Goal: Task Accomplishment & Management: Complete application form

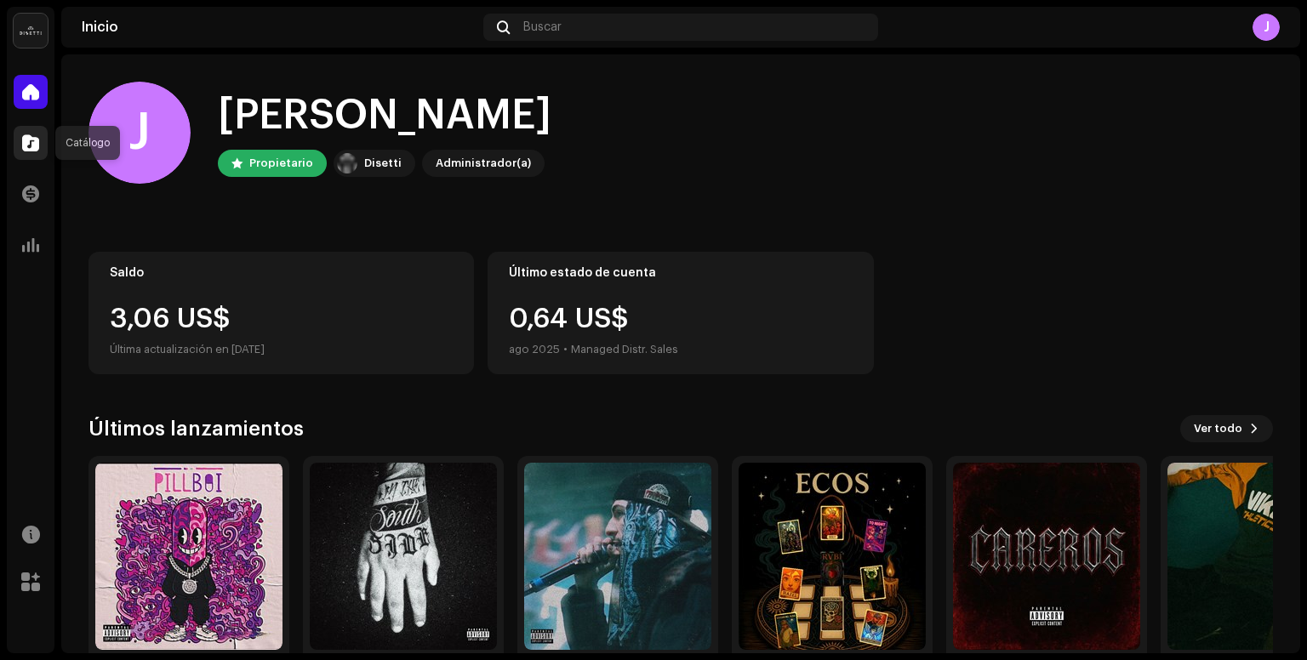
click at [33, 151] on div at bounding box center [31, 143] width 34 height 34
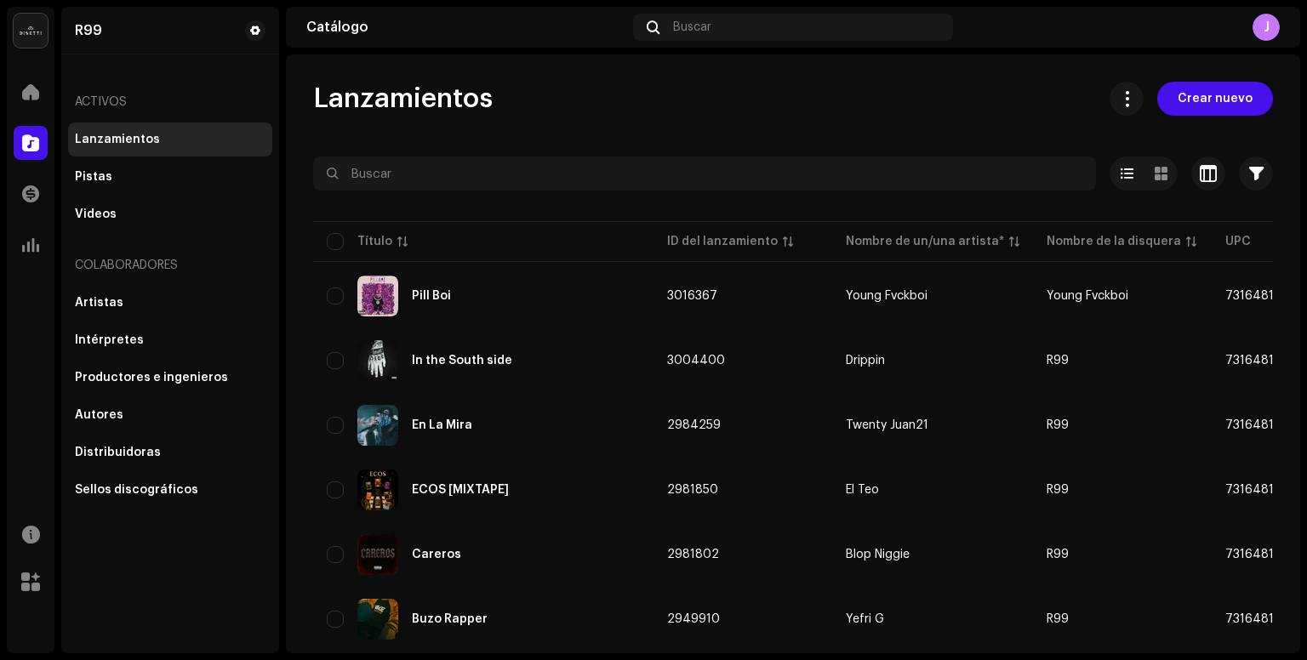
click at [1183, 98] on span "Crear nuevo" at bounding box center [1215, 99] width 75 height 34
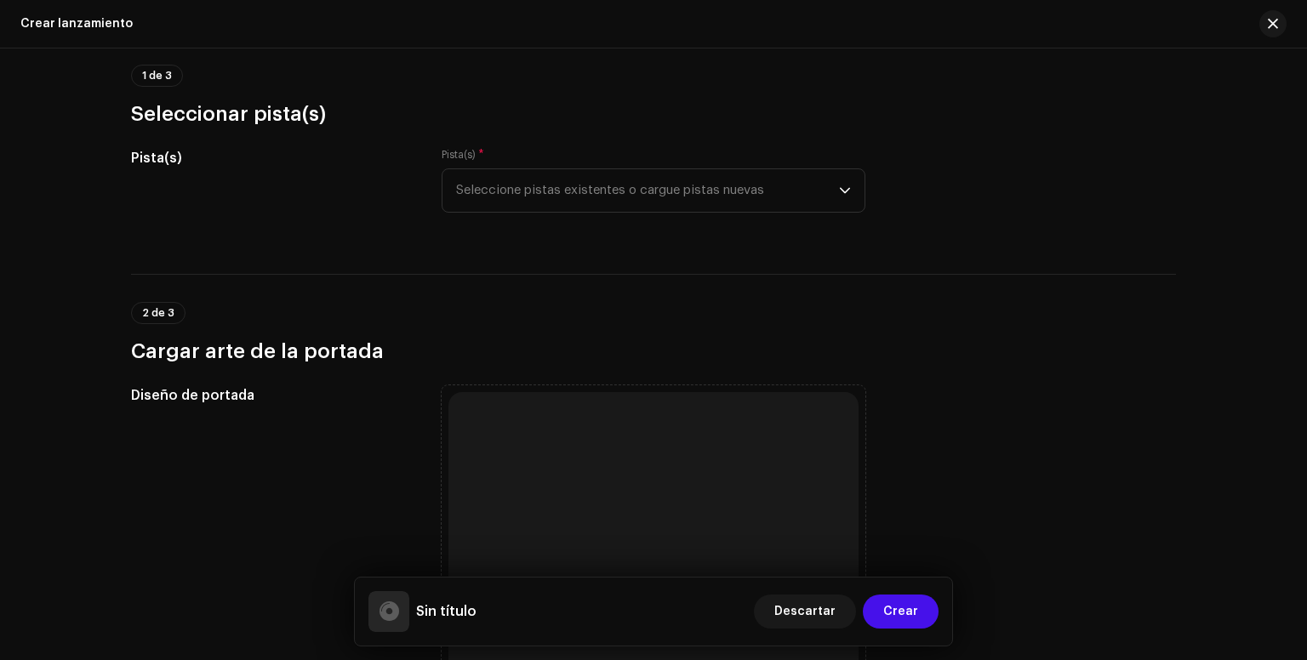
scroll to position [153, 0]
click at [701, 184] on span "Seleccione pistas existentes o cargue pistas nuevas" at bounding box center [647, 192] width 383 height 43
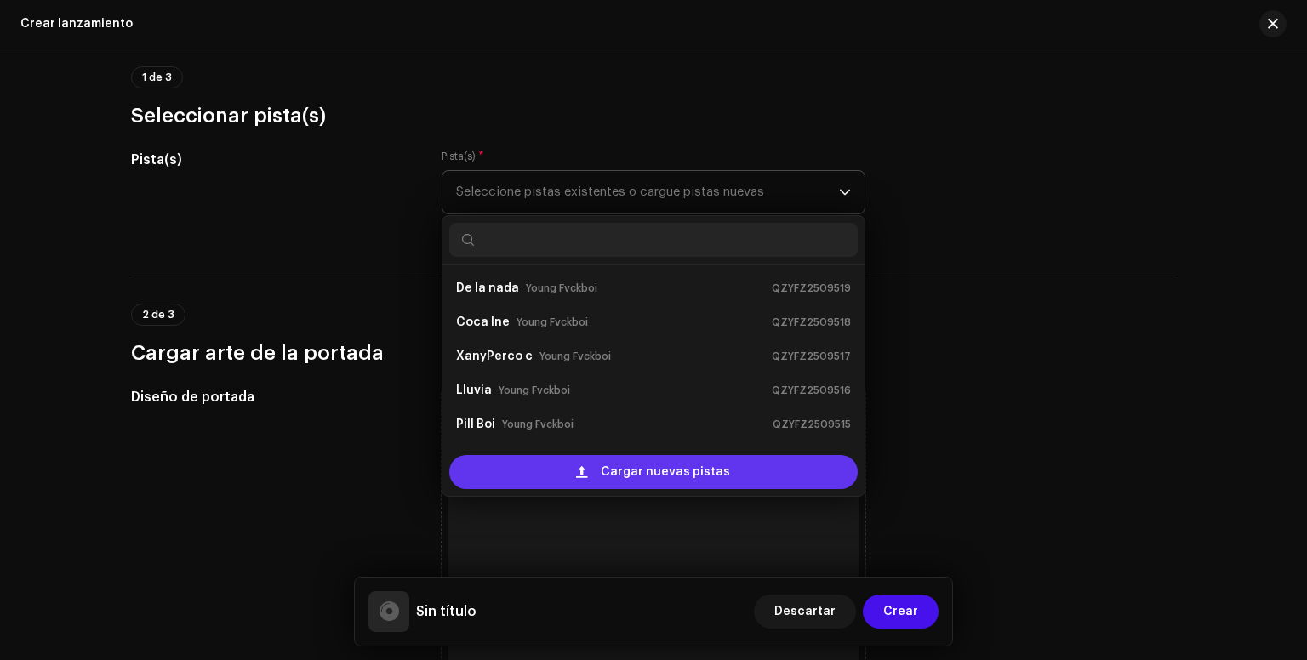
scroll to position [27, 0]
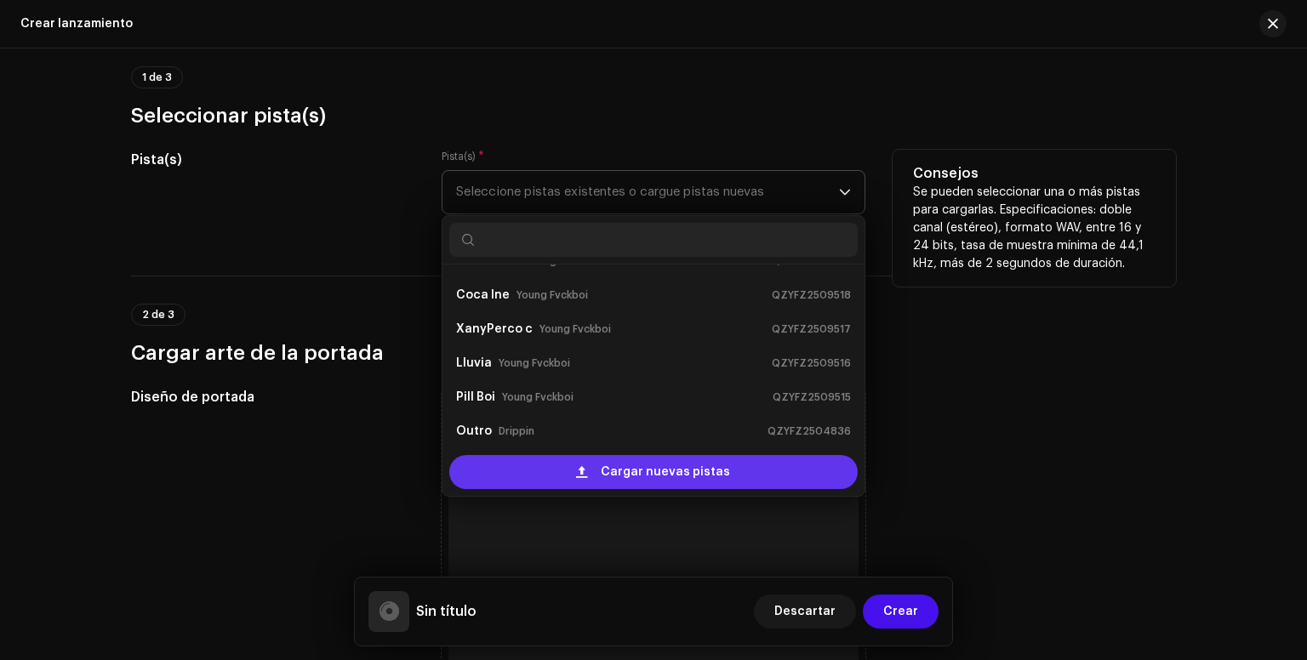
click at [593, 467] on div "Cargar nuevas pistas" at bounding box center [653, 472] width 408 height 34
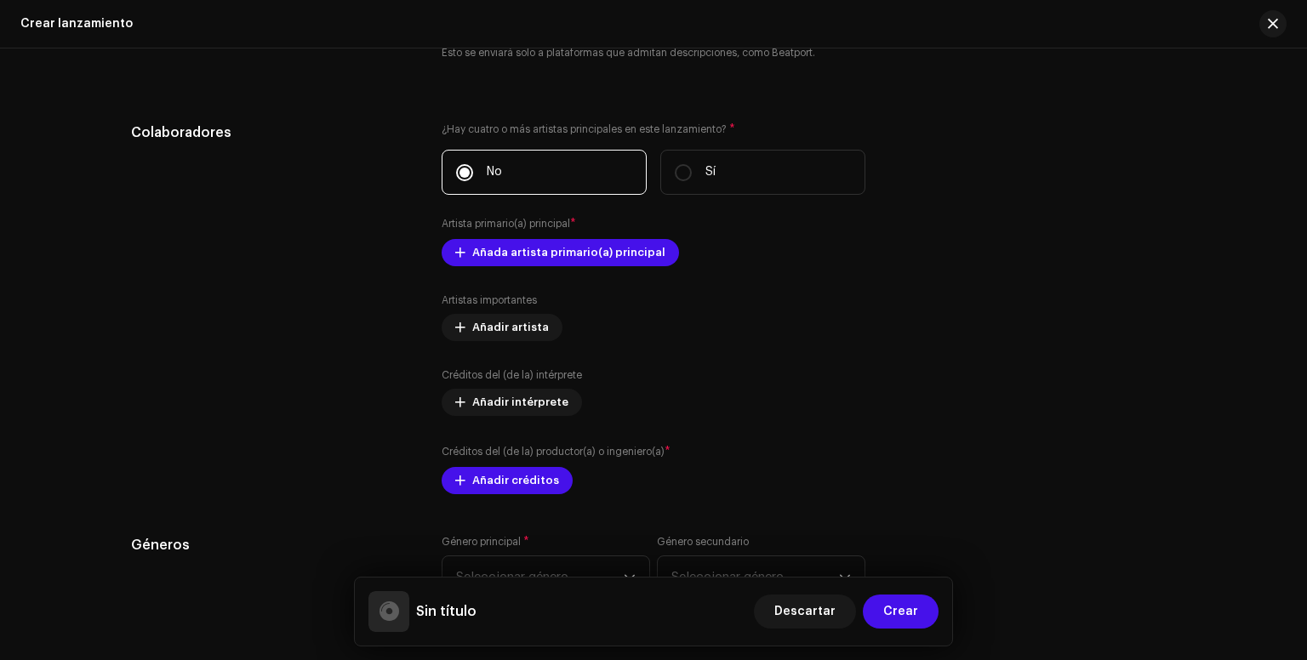
scroll to position [1953, 0]
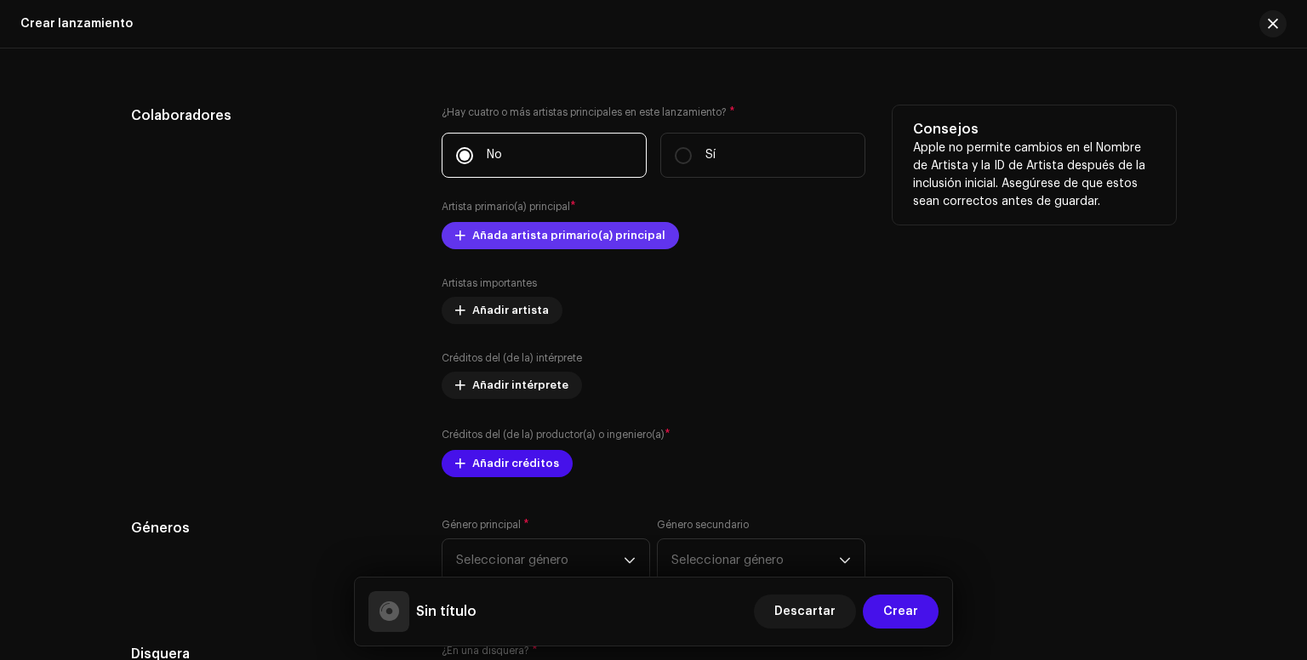
click at [516, 242] on span "Añada artista primario(a) principal" at bounding box center [568, 236] width 193 height 34
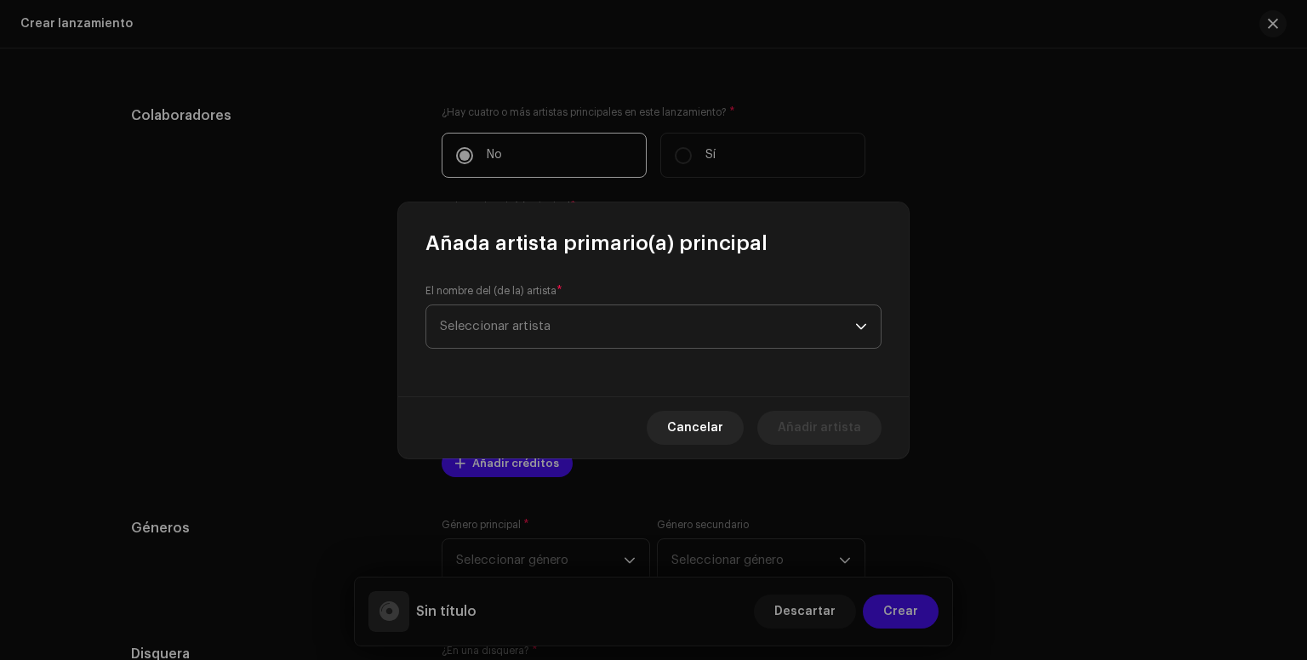
click at [582, 331] on span "Seleccionar artista" at bounding box center [647, 327] width 415 height 43
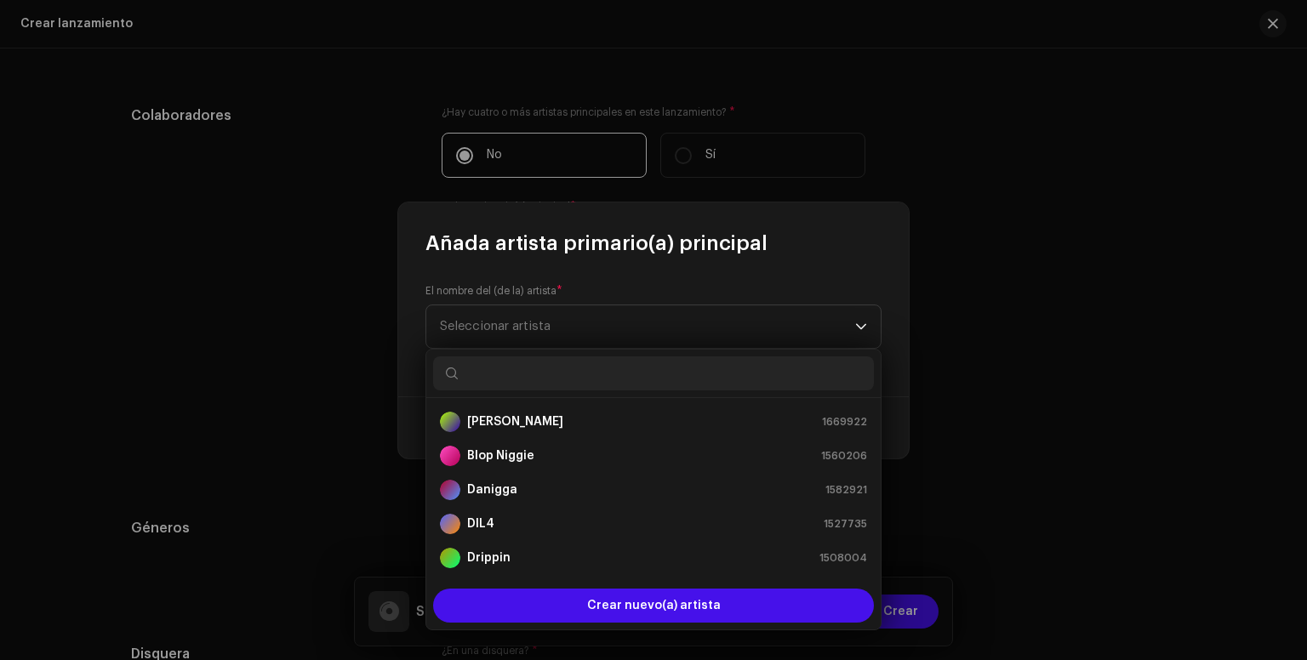
scroll to position [27, 0]
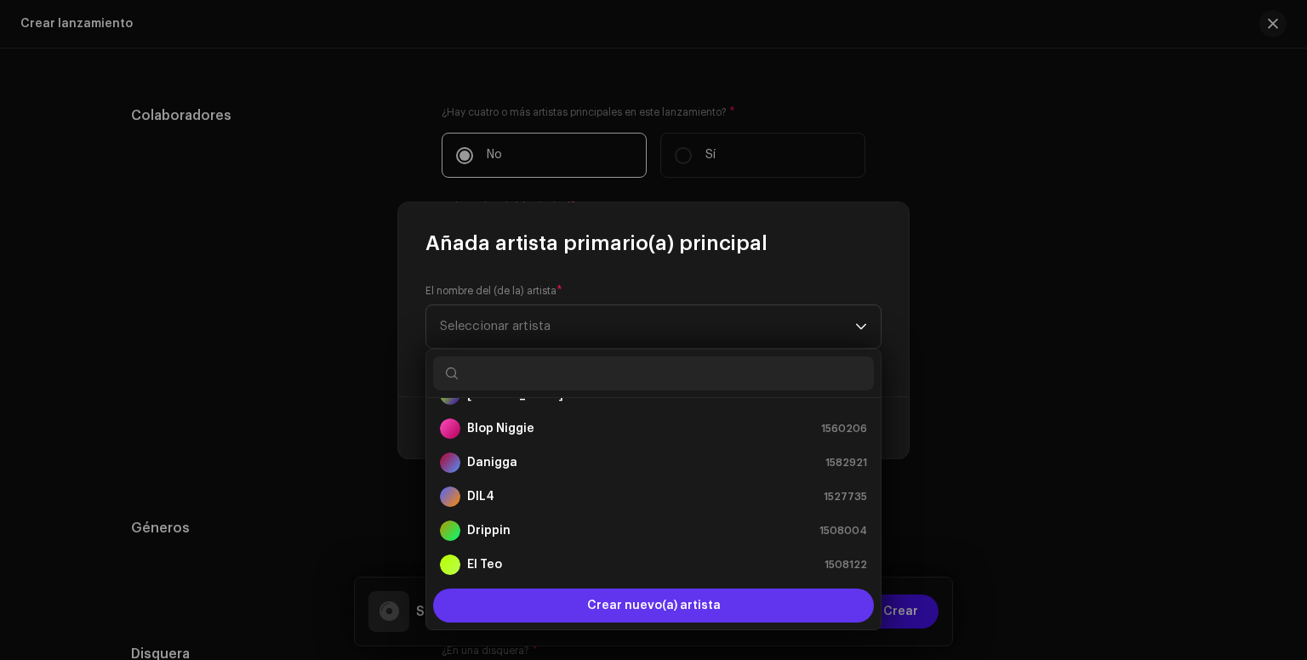
click at [603, 596] on span "Crear nuevo(a) artista" at bounding box center [654, 606] width 134 height 34
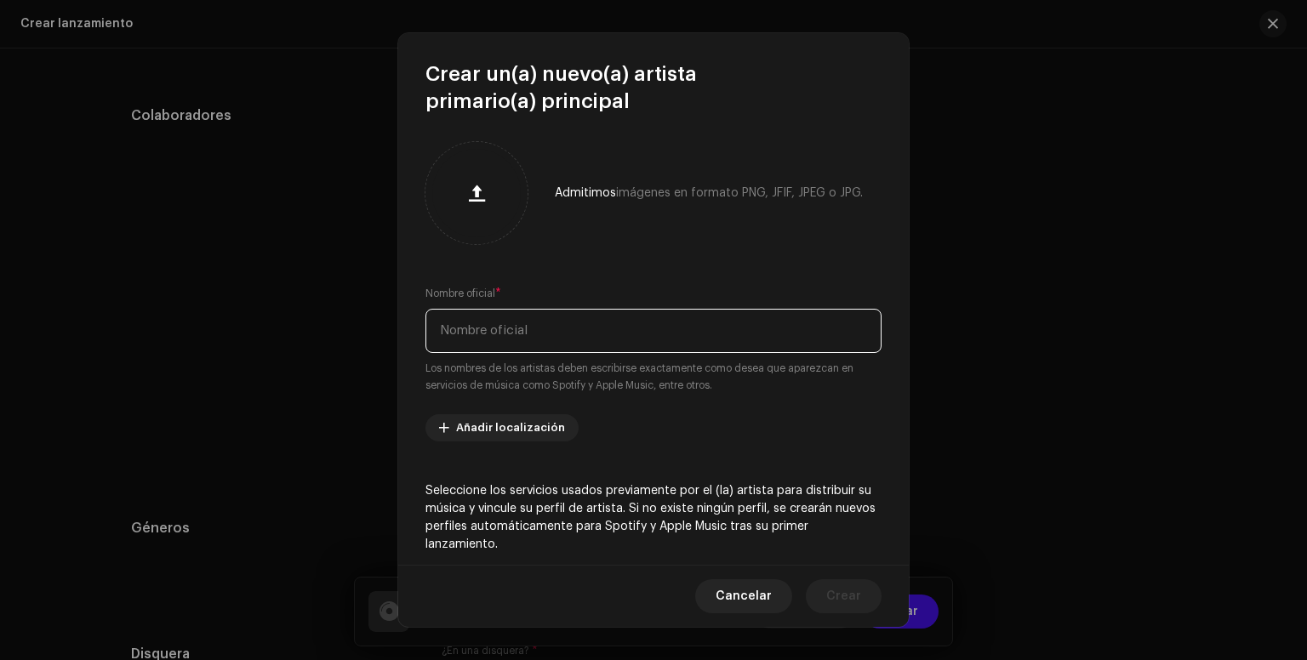
click at [597, 330] on input "text" at bounding box center [654, 331] width 456 height 44
type input "V"
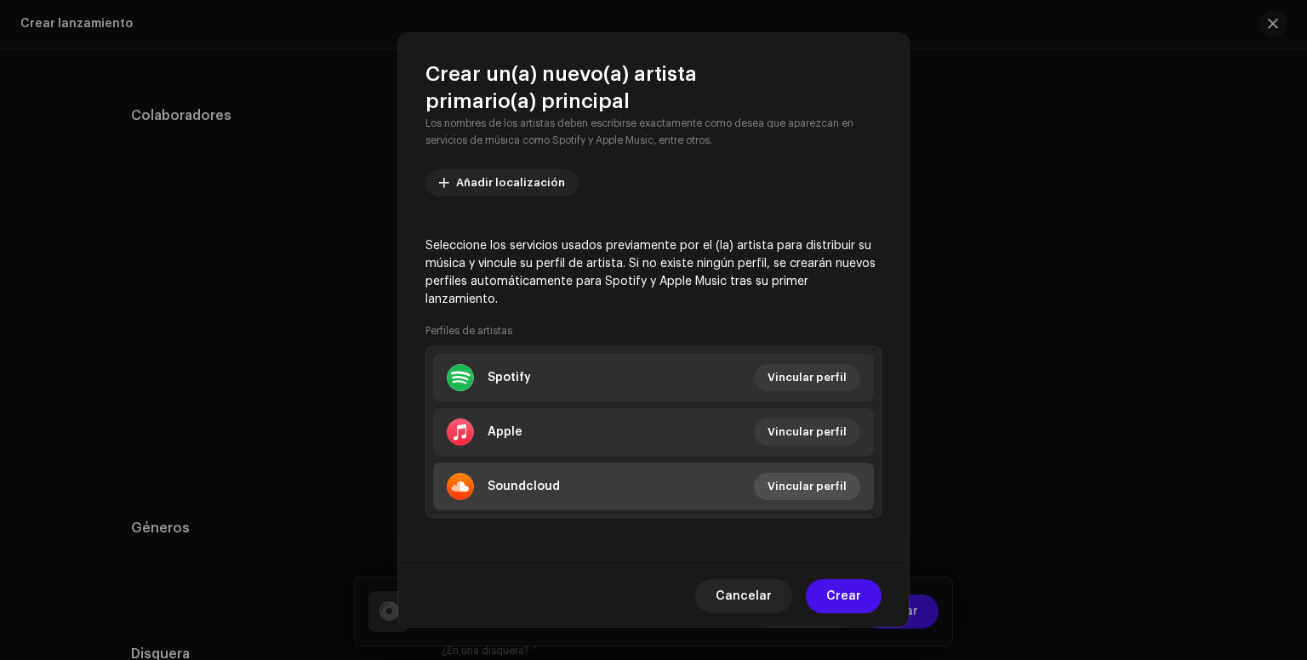
click at [831, 488] on span "Vincular perfil" at bounding box center [807, 487] width 79 height 34
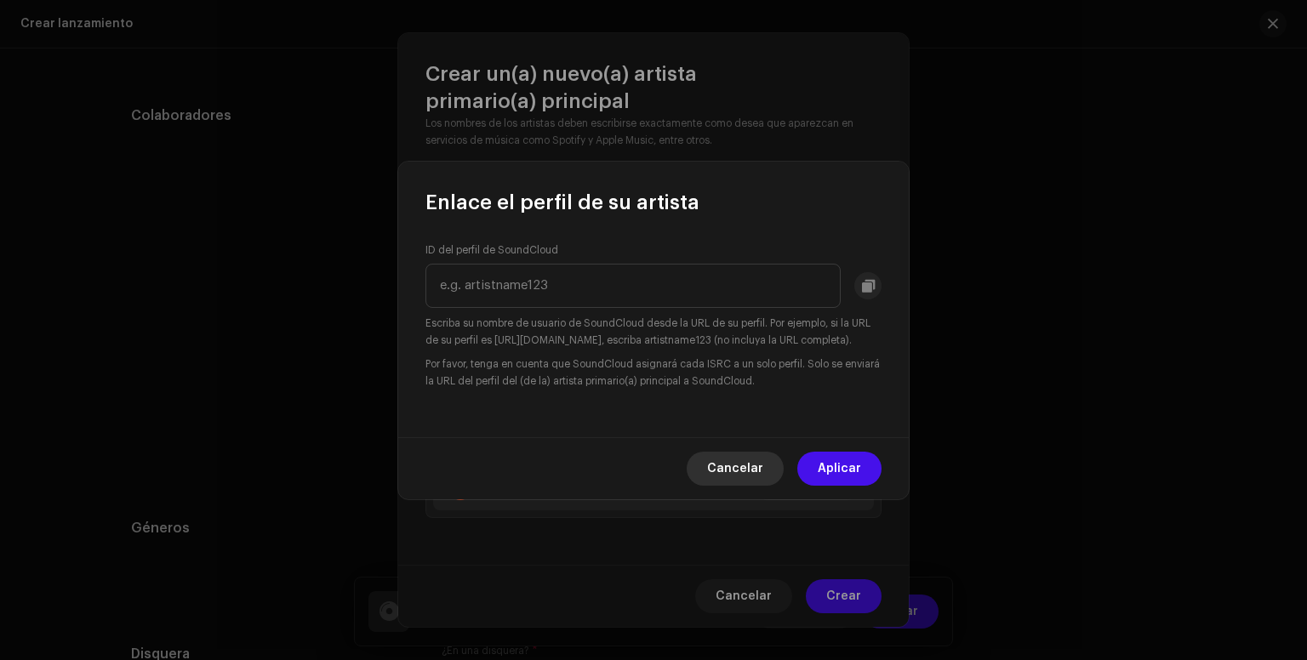
click at [740, 486] on span "Cancelar" at bounding box center [735, 469] width 56 height 34
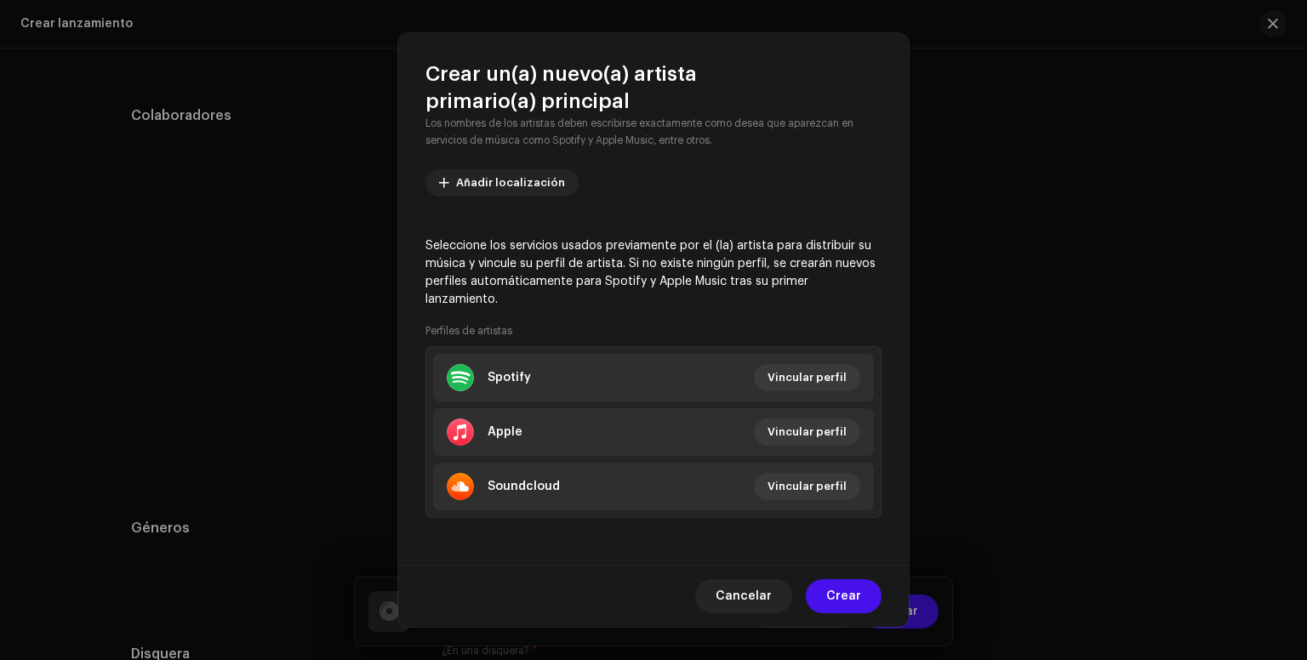
scroll to position [0, 0]
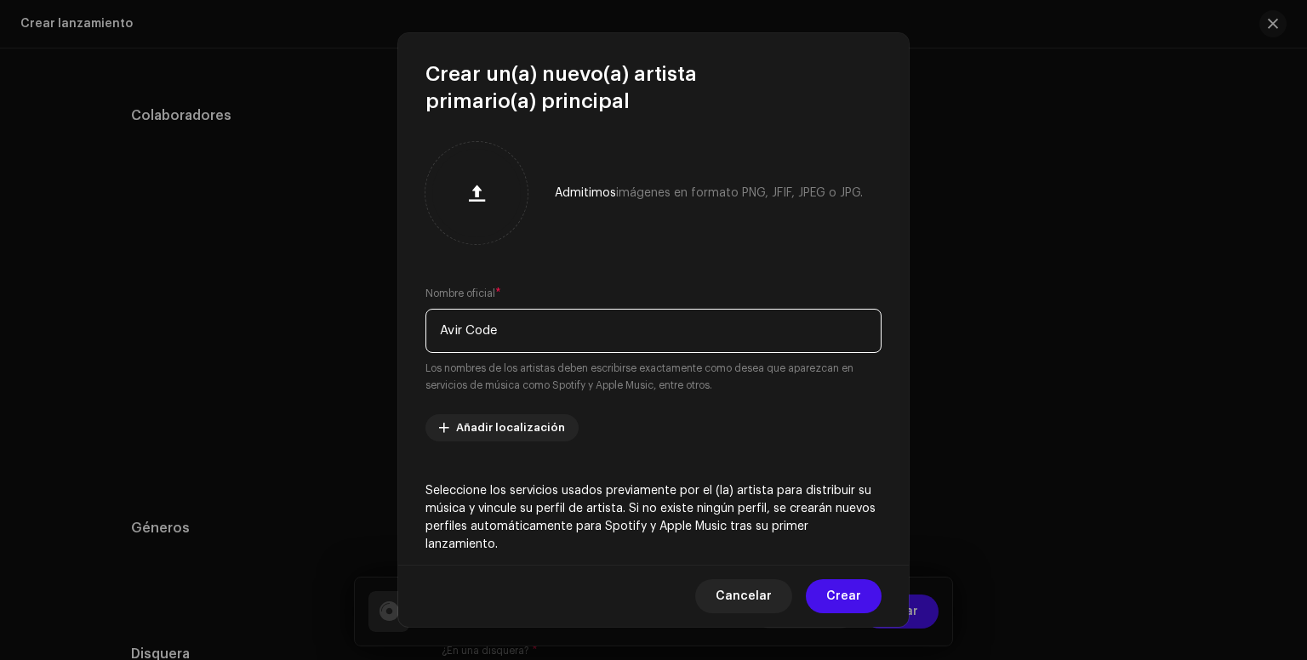
click at [538, 327] on input "Avir Code" at bounding box center [654, 331] width 456 height 44
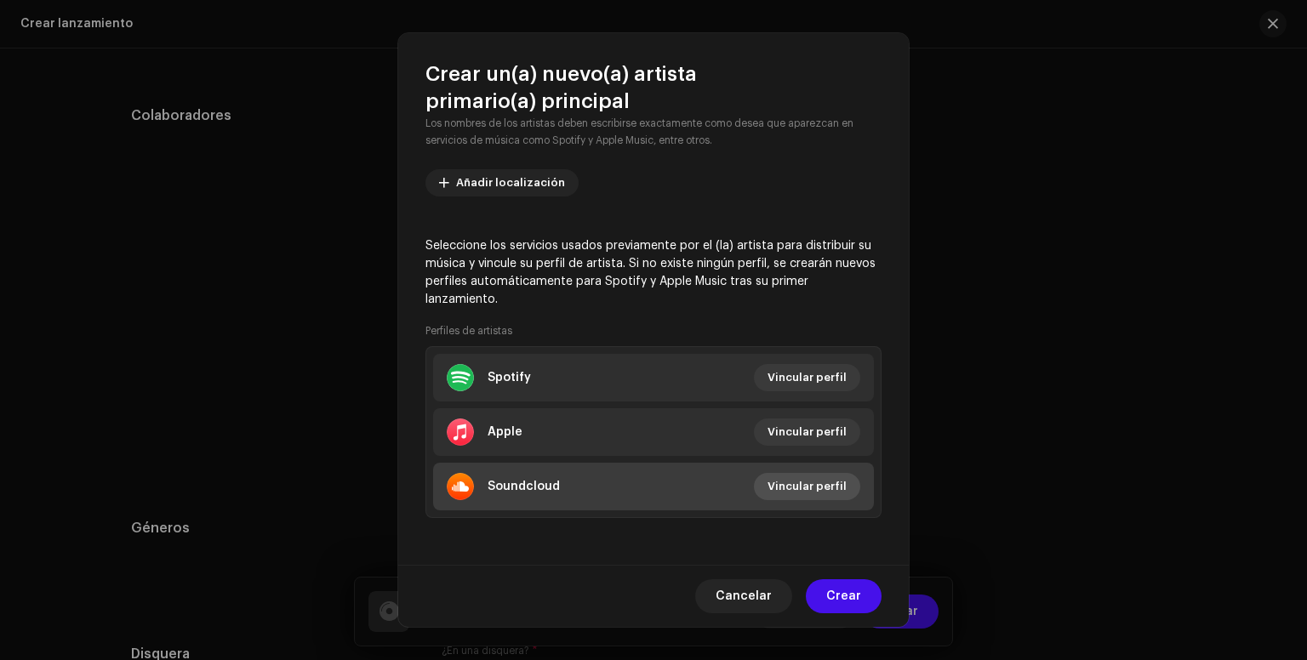
scroll to position [244, 0]
type input "AVIR CODE"
click at [839, 494] on span "Vincular perfil" at bounding box center [807, 488] width 79 height 34
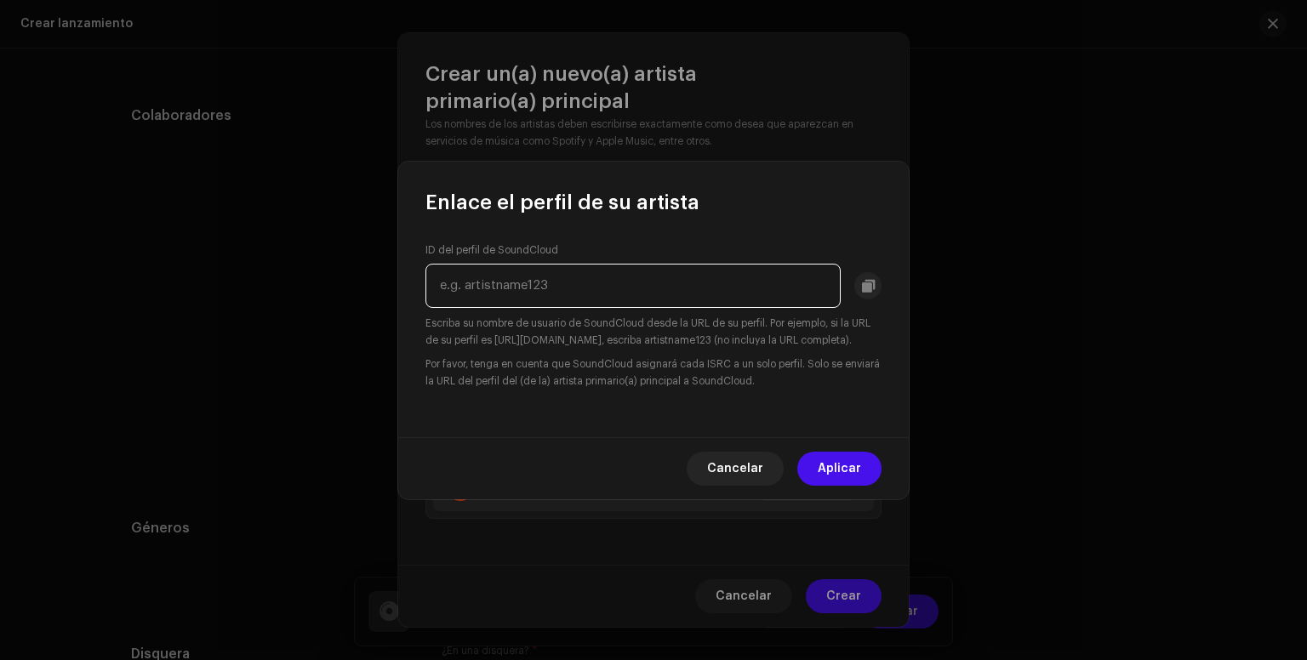
click at [521, 278] on input "text" at bounding box center [633, 286] width 415 height 44
paste input "juan-jose-rivadeneira-947754702"
type input "juan-jose-rivadeneira-947754702"
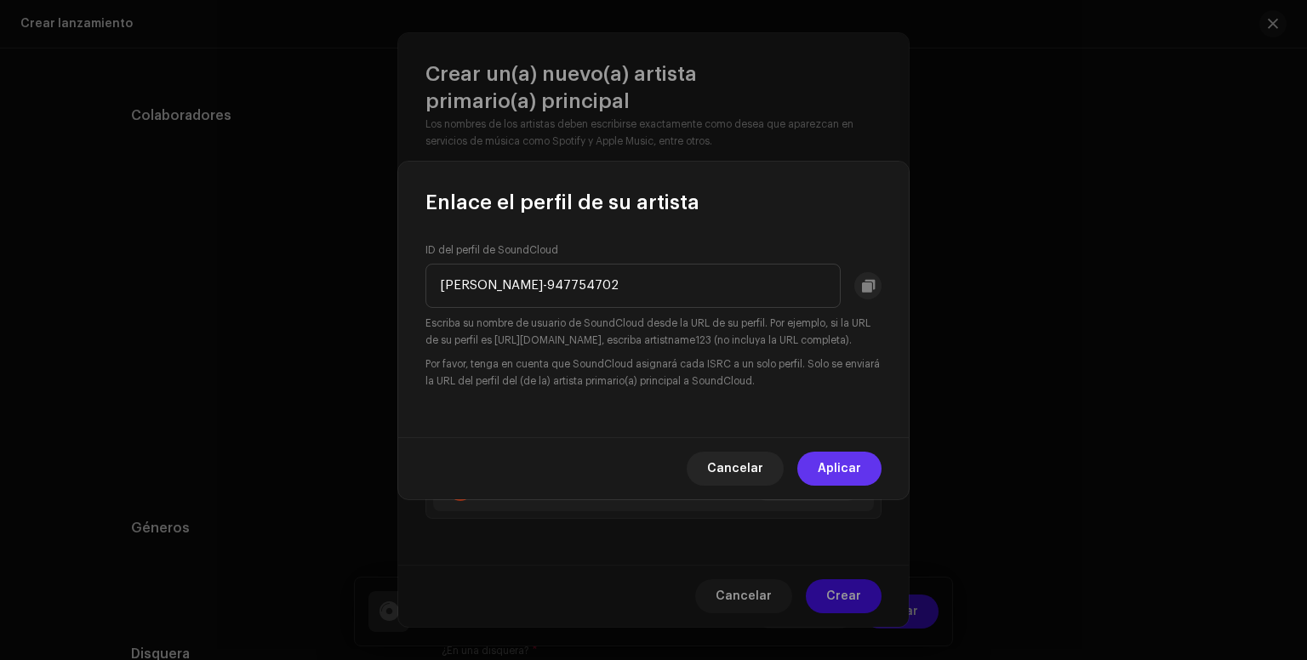
click at [841, 481] on span "Aplicar" at bounding box center [839, 469] width 43 height 34
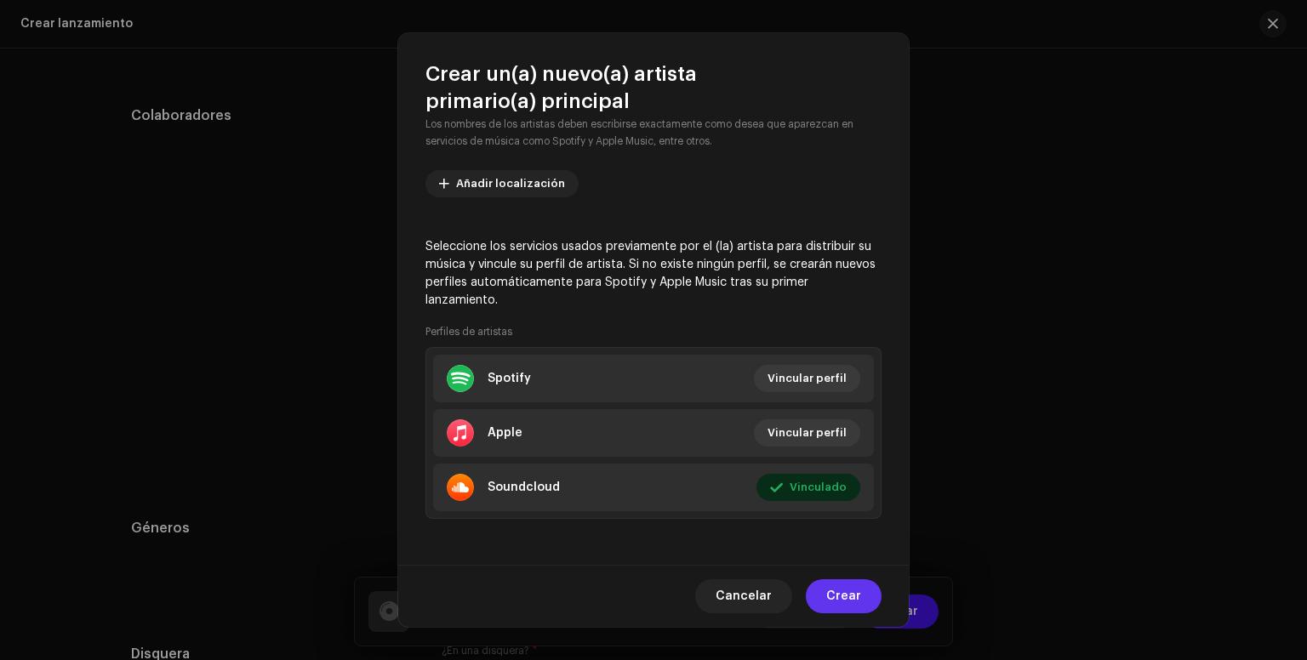
click at [830, 593] on span "Crear" at bounding box center [843, 597] width 35 height 34
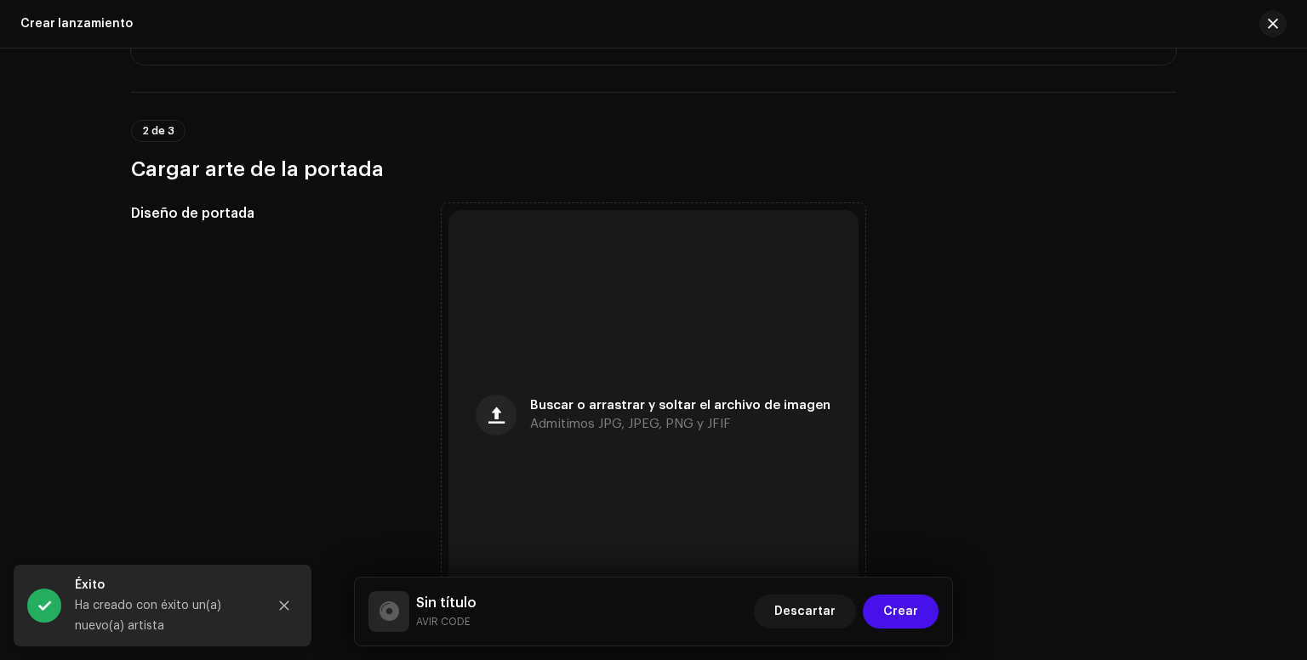
scroll to position [466, 0]
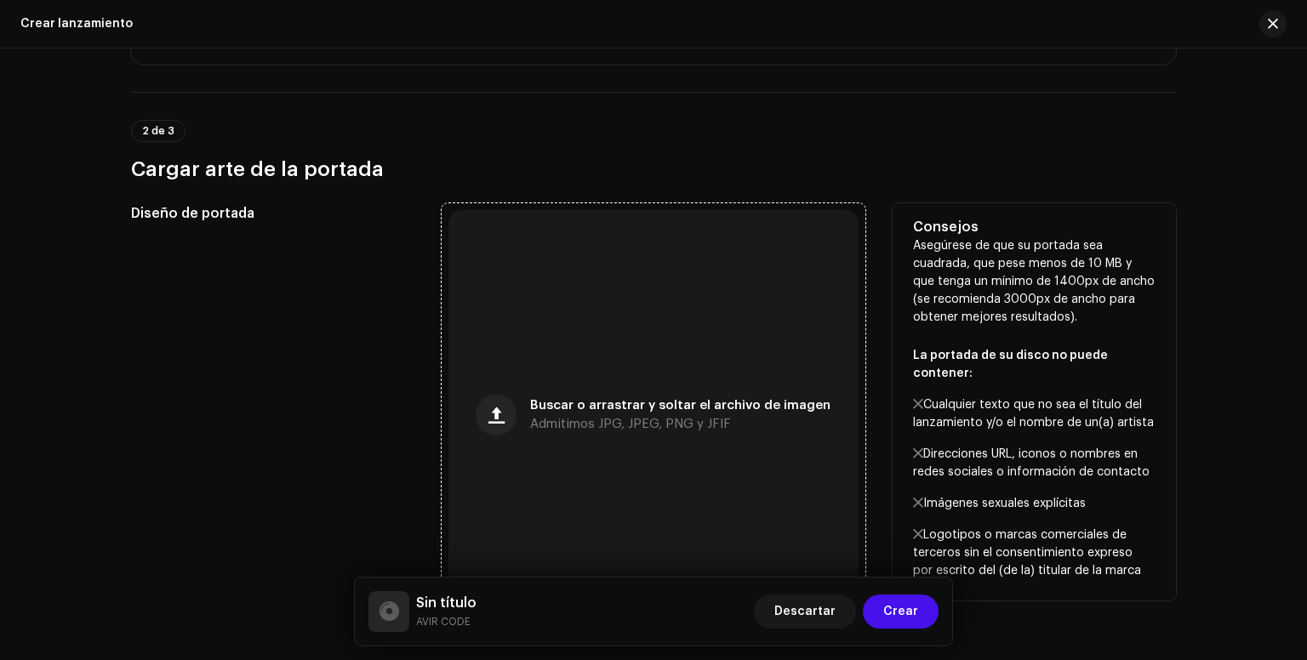
click at [629, 362] on div "Buscar o arrastrar y soltar el archivo de imagen Admitimos JPG, JPEG, PNG y JFIF" at bounding box center [653, 415] width 410 height 410
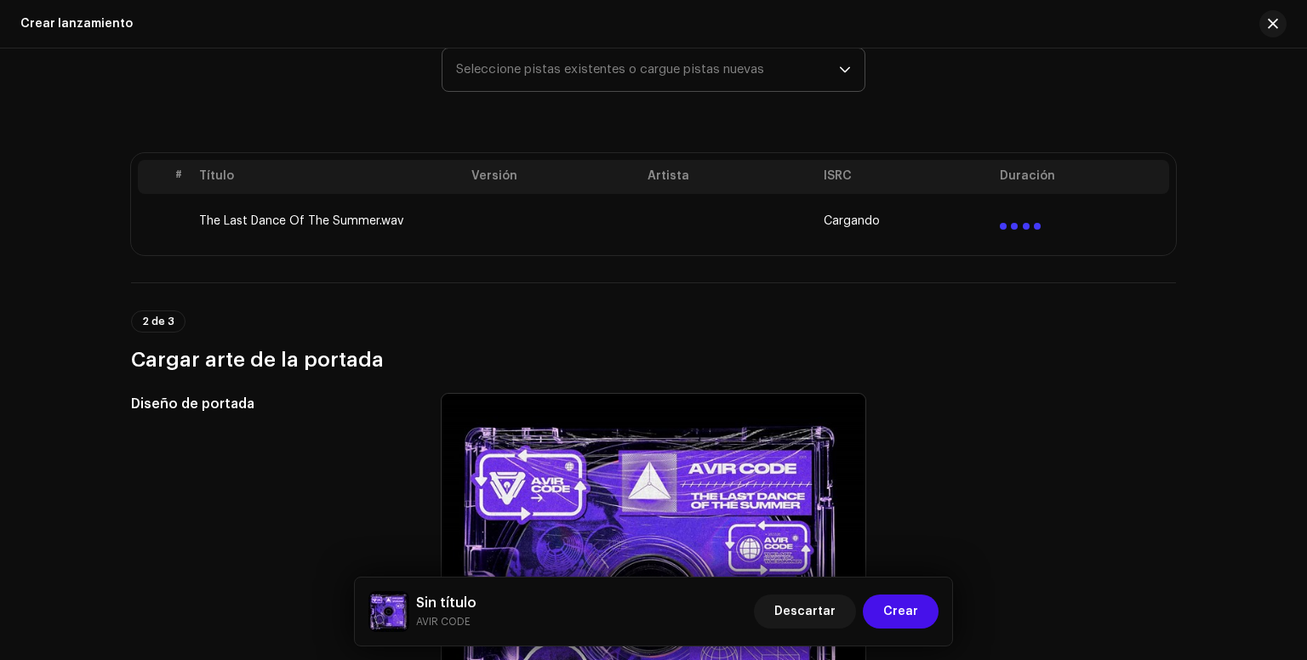
scroll to position [286, 0]
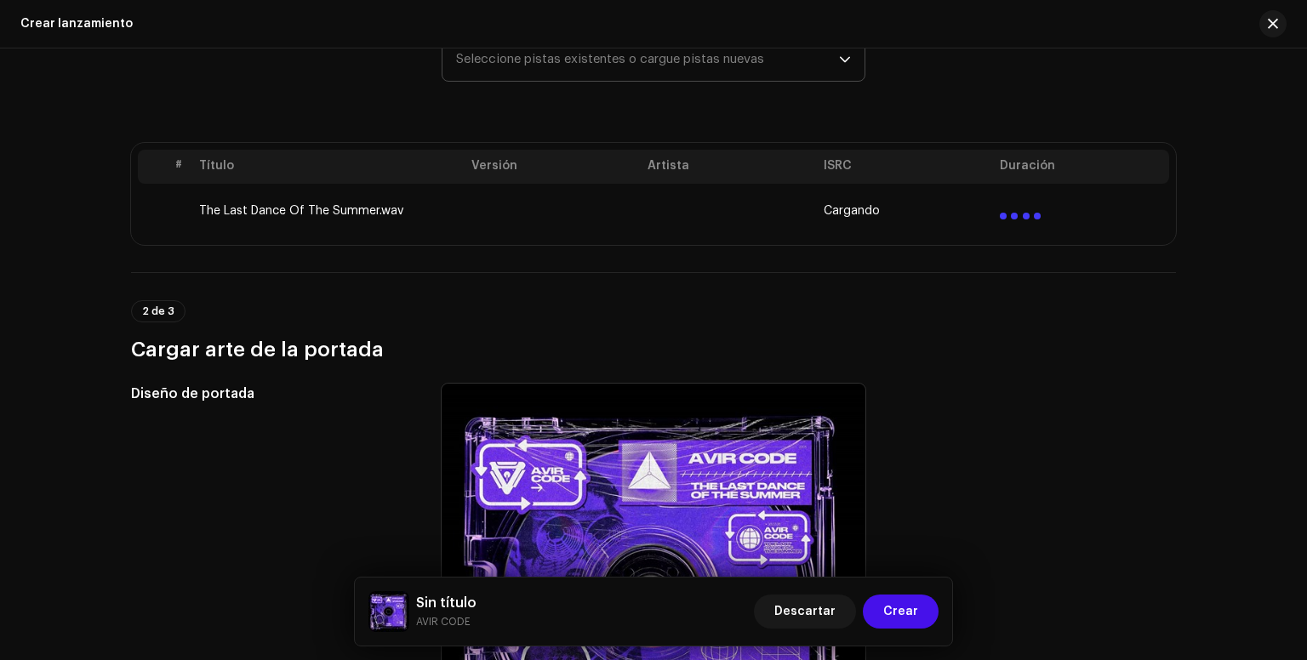
click at [746, 214] on td at bounding box center [729, 211] width 176 height 54
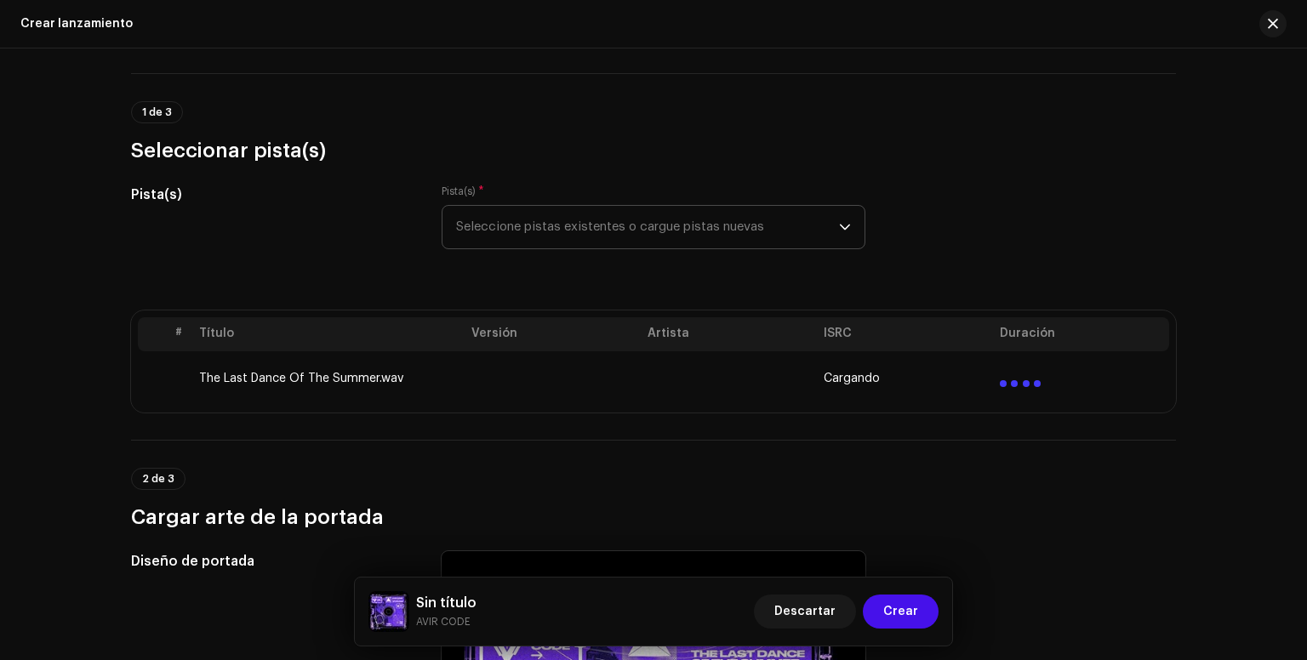
scroll to position [92, 0]
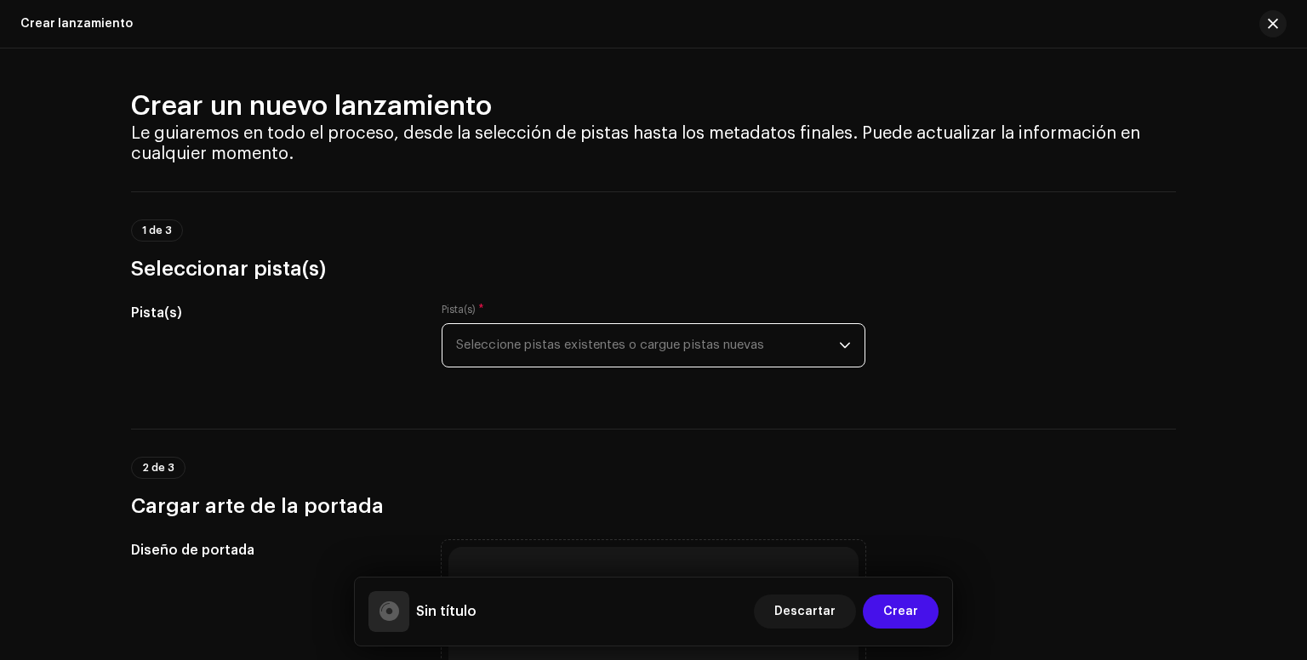
click at [531, 339] on span "Seleccione pistas existentes o cargue pistas nuevas" at bounding box center [647, 345] width 383 height 43
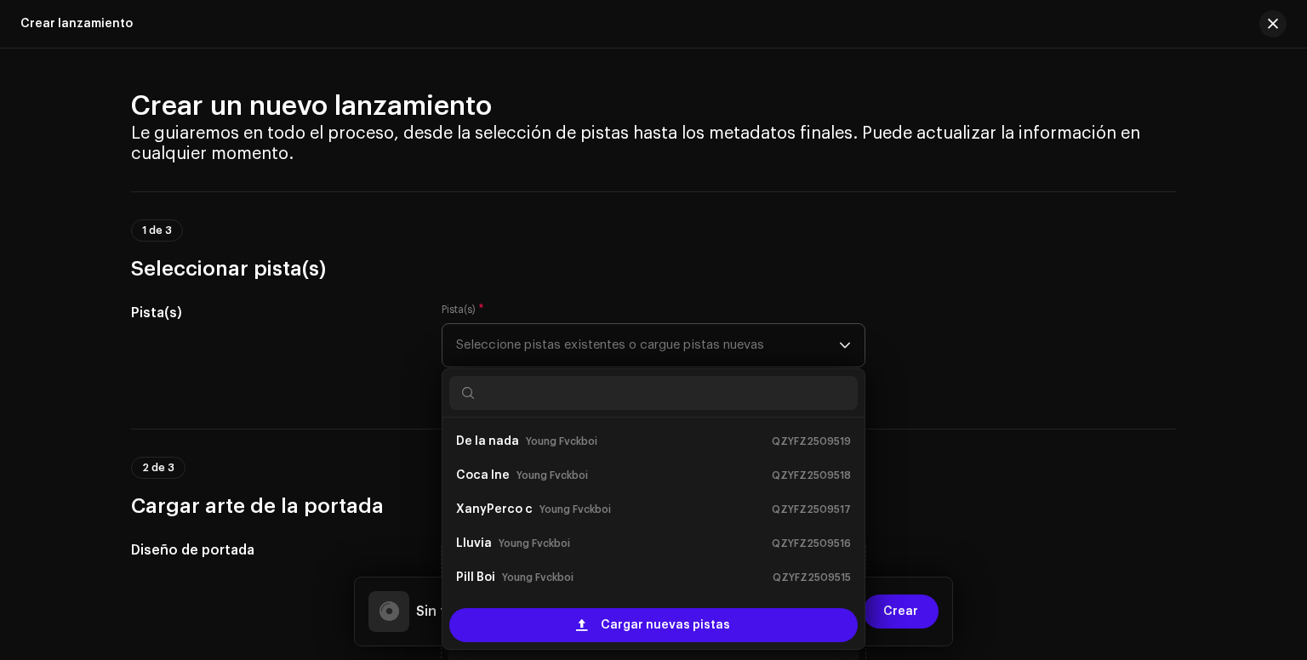
scroll to position [27, 0]
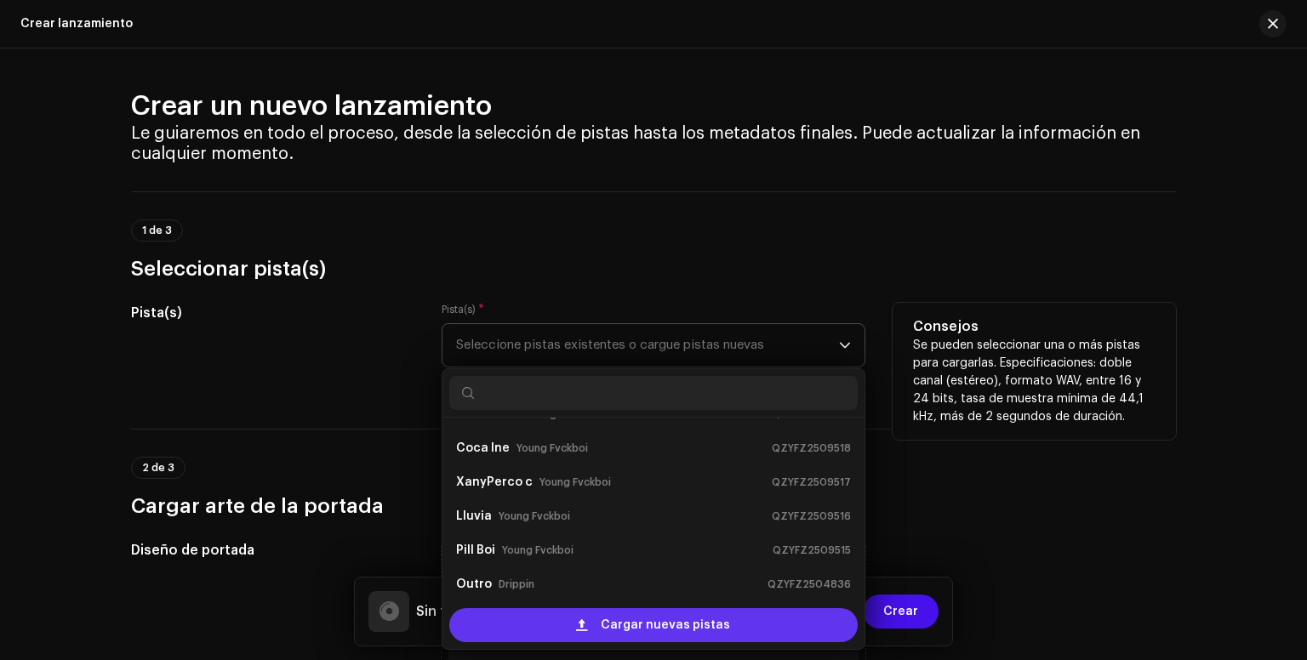
click at [623, 620] on span "Cargar nuevas pistas" at bounding box center [665, 625] width 129 height 34
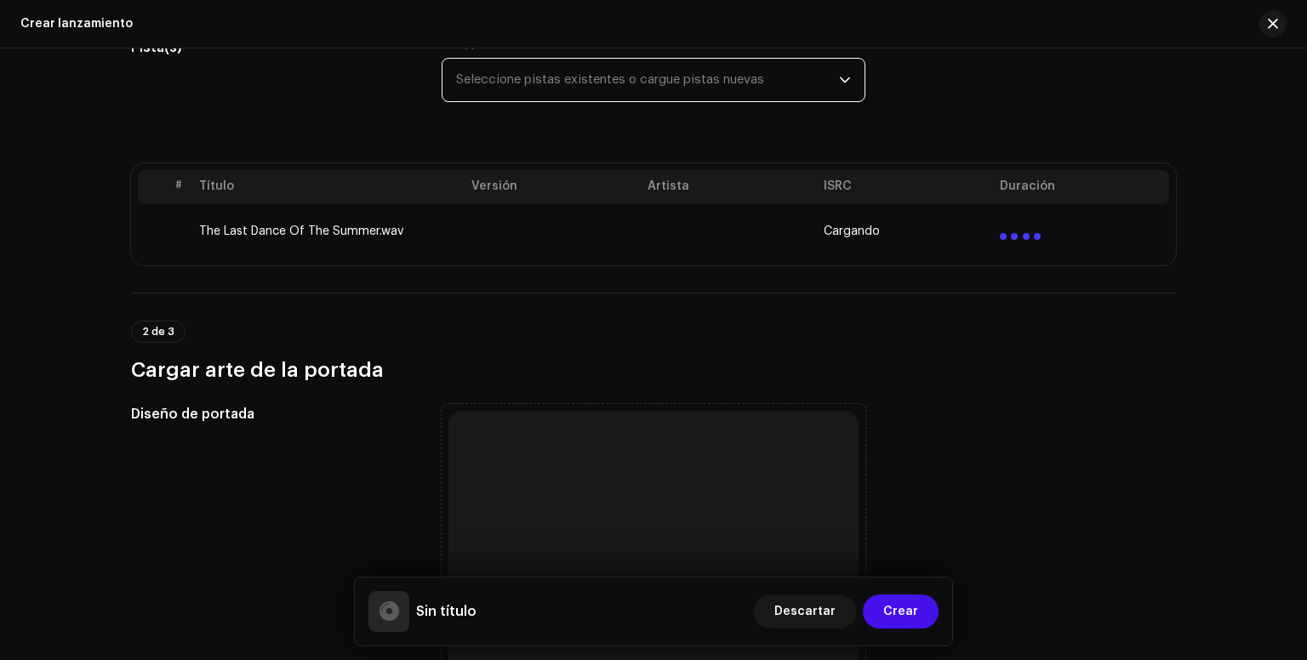
scroll to position [269, 0]
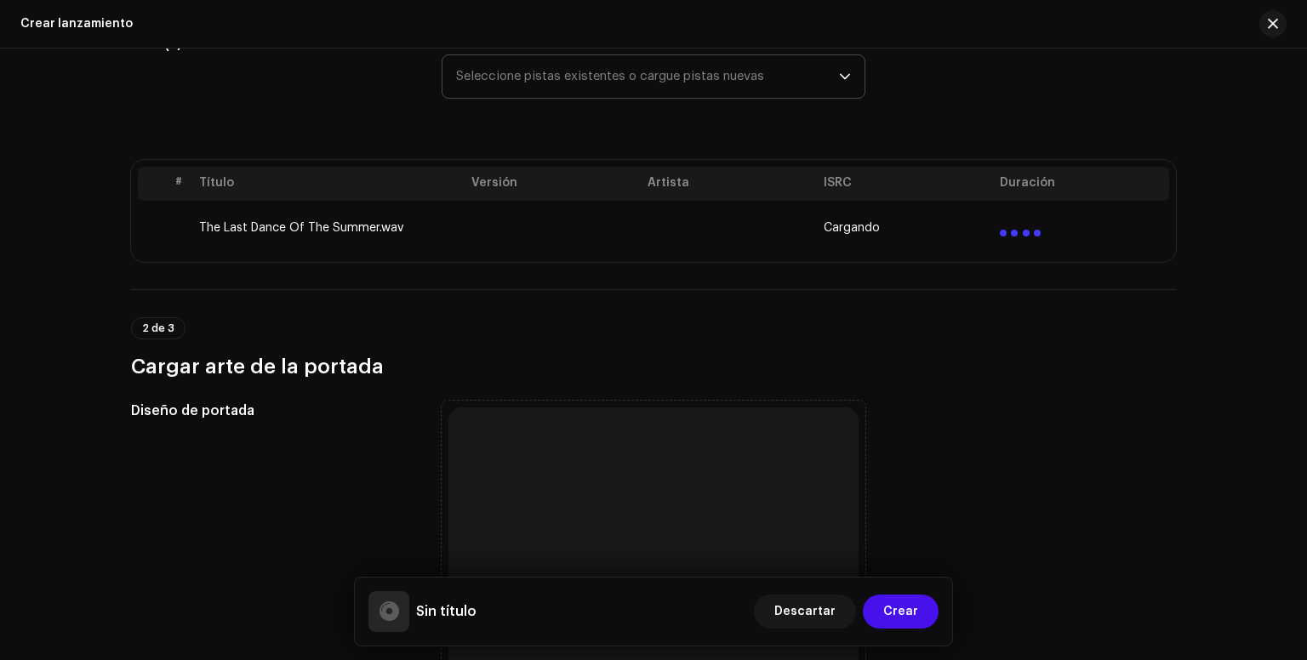
click at [993, 232] on td at bounding box center [1081, 228] width 176 height 54
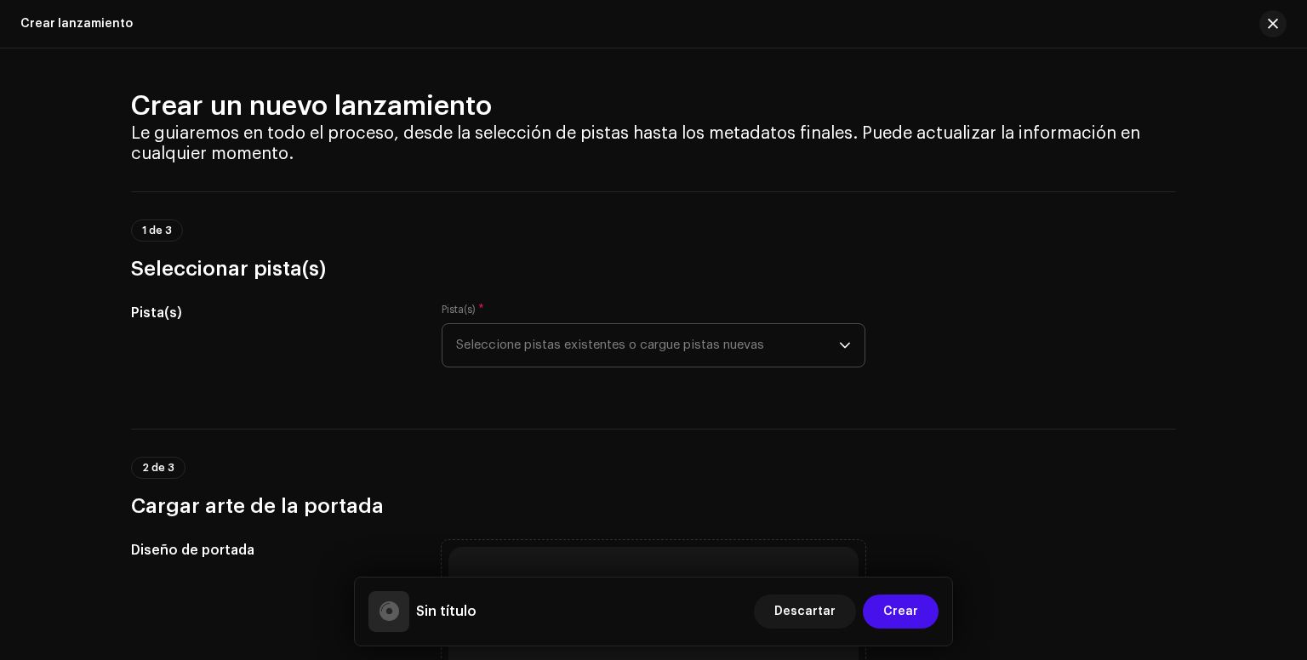
click at [848, 335] on p-select "Seleccione pistas existentes o cargue pistas nuevas" at bounding box center [654, 345] width 424 height 44
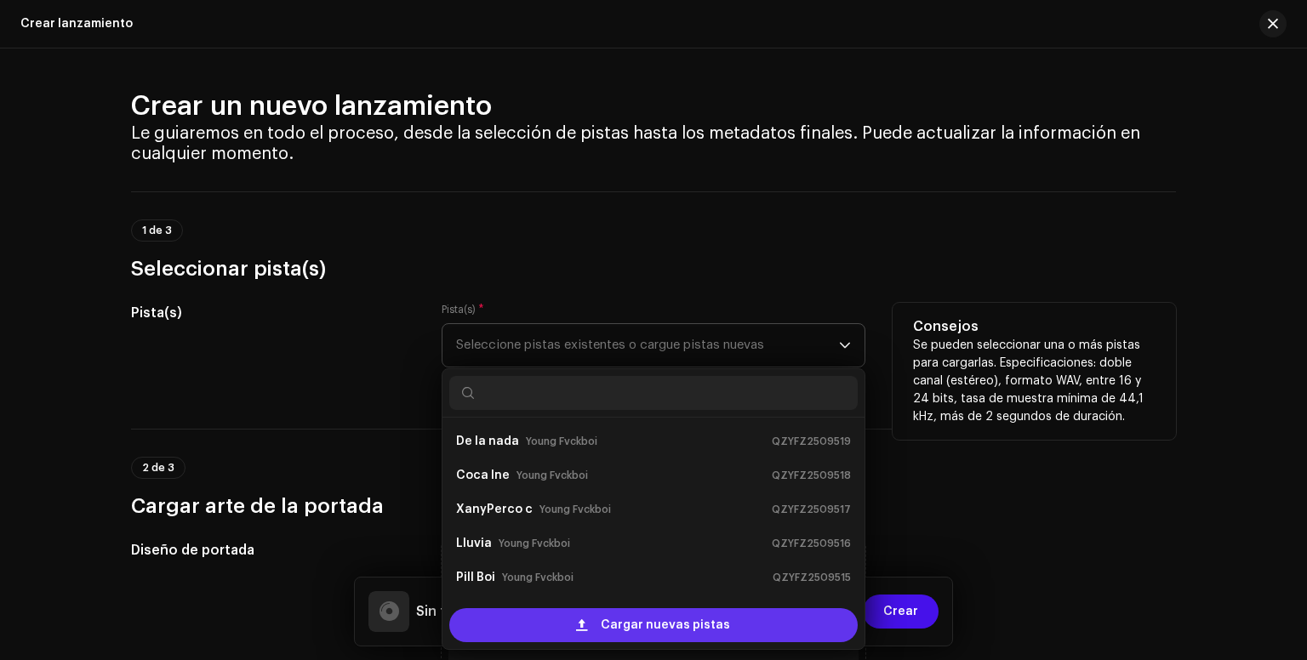
click at [576, 608] on div "Cargar nuevas pistas" at bounding box center [653, 625] width 408 height 34
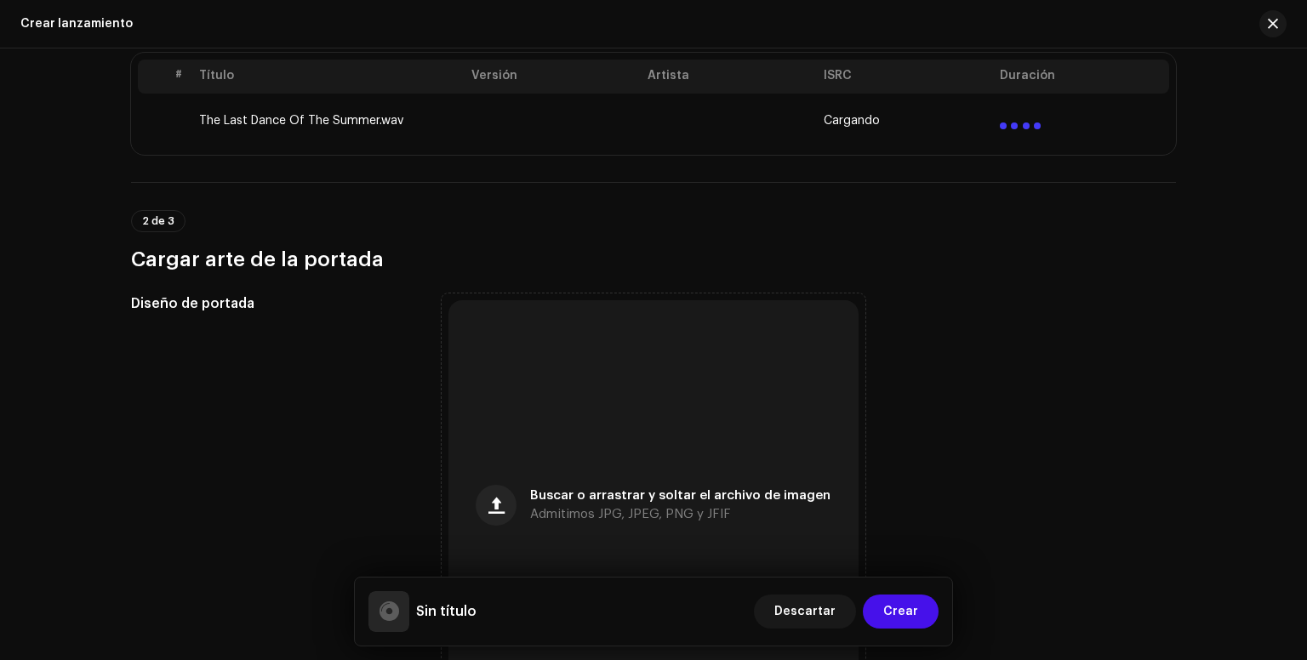
scroll to position [377, 0]
